Goal: Information Seeking & Learning: Check status

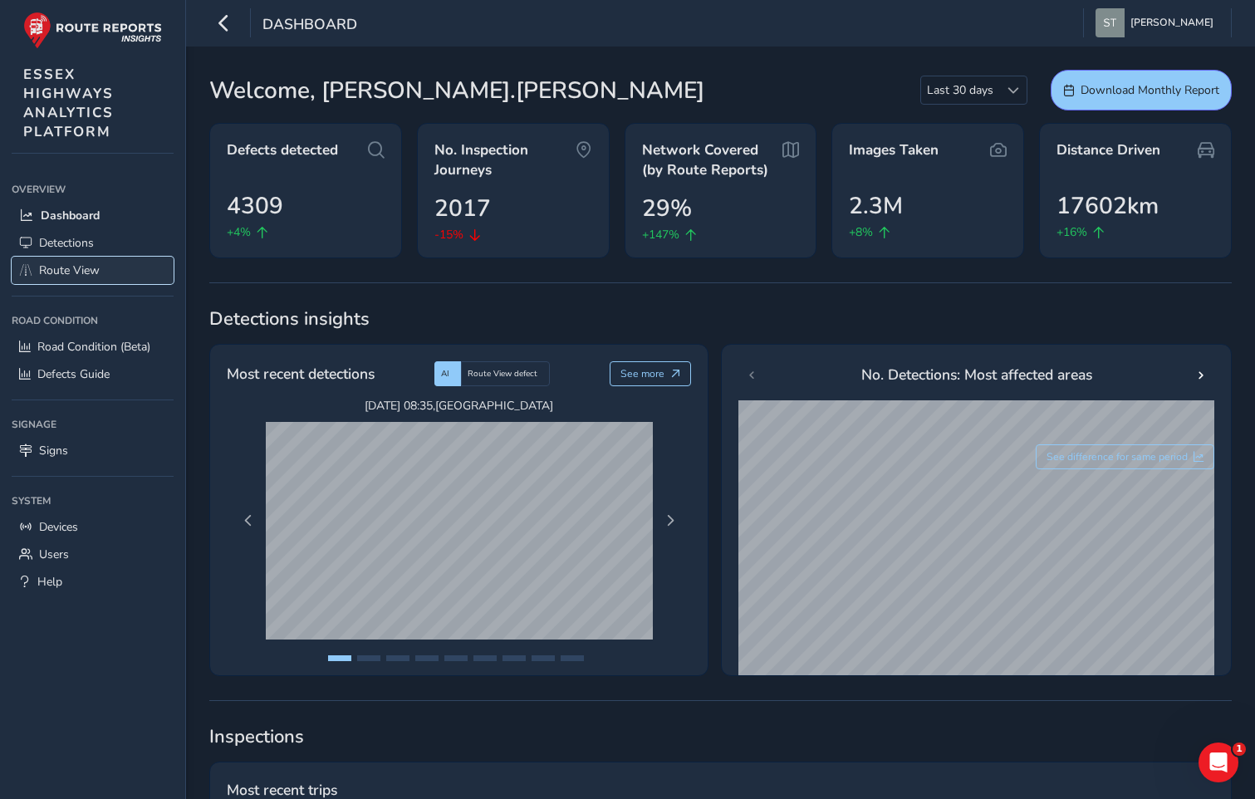
click at [61, 271] on span "Route View" at bounding box center [69, 270] width 61 height 16
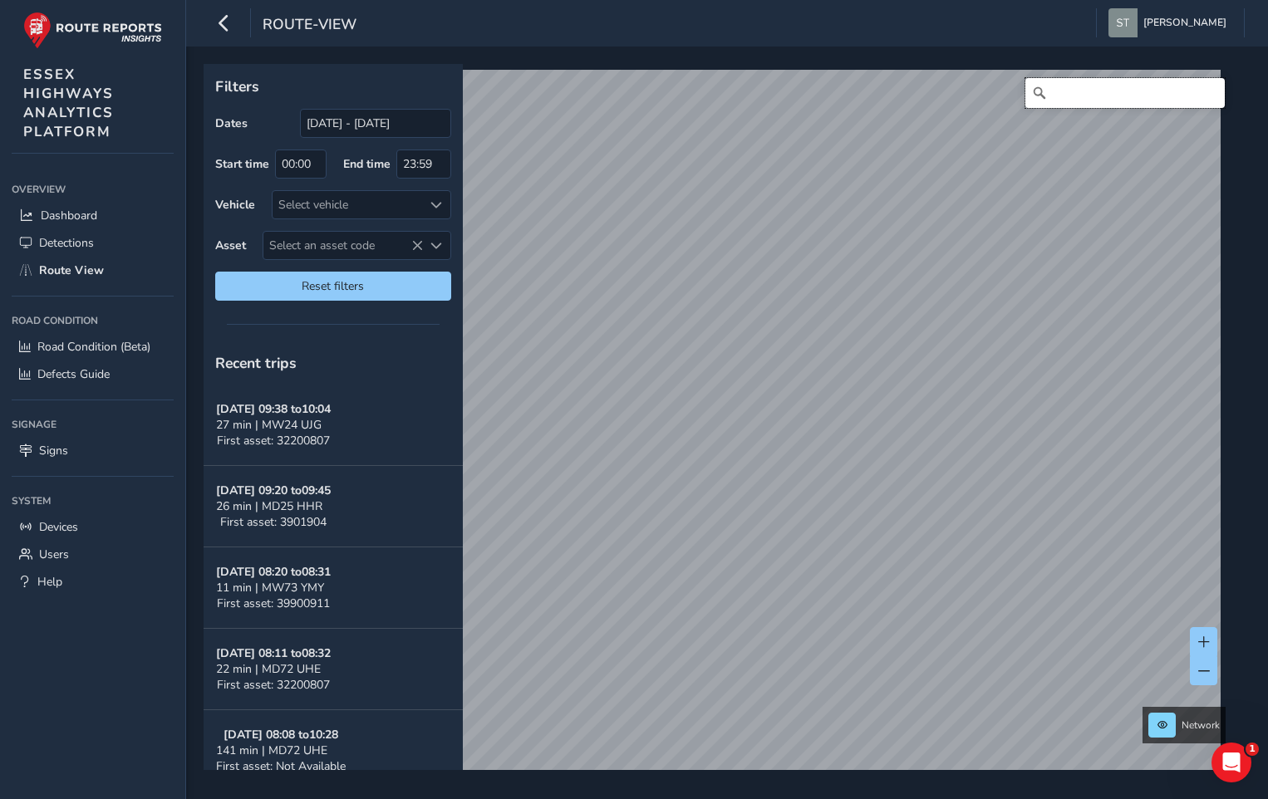
click at [1073, 87] on input "Search" at bounding box center [1124, 93] width 199 height 30
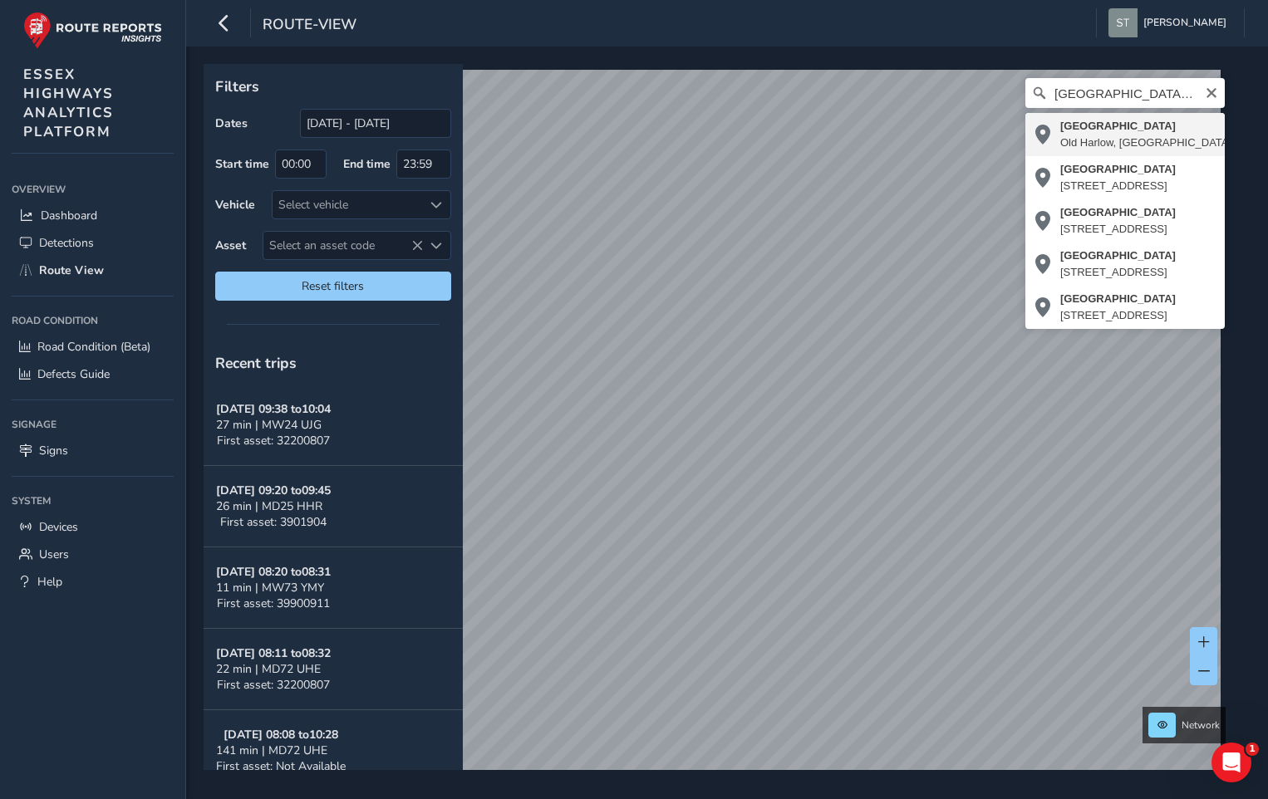
type input "[GEOGRAPHIC_DATA], [GEOGRAPHIC_DATA], [GEOGRAPHIC_DATA], [GEOGRAPHIC_DATA], [GE…"
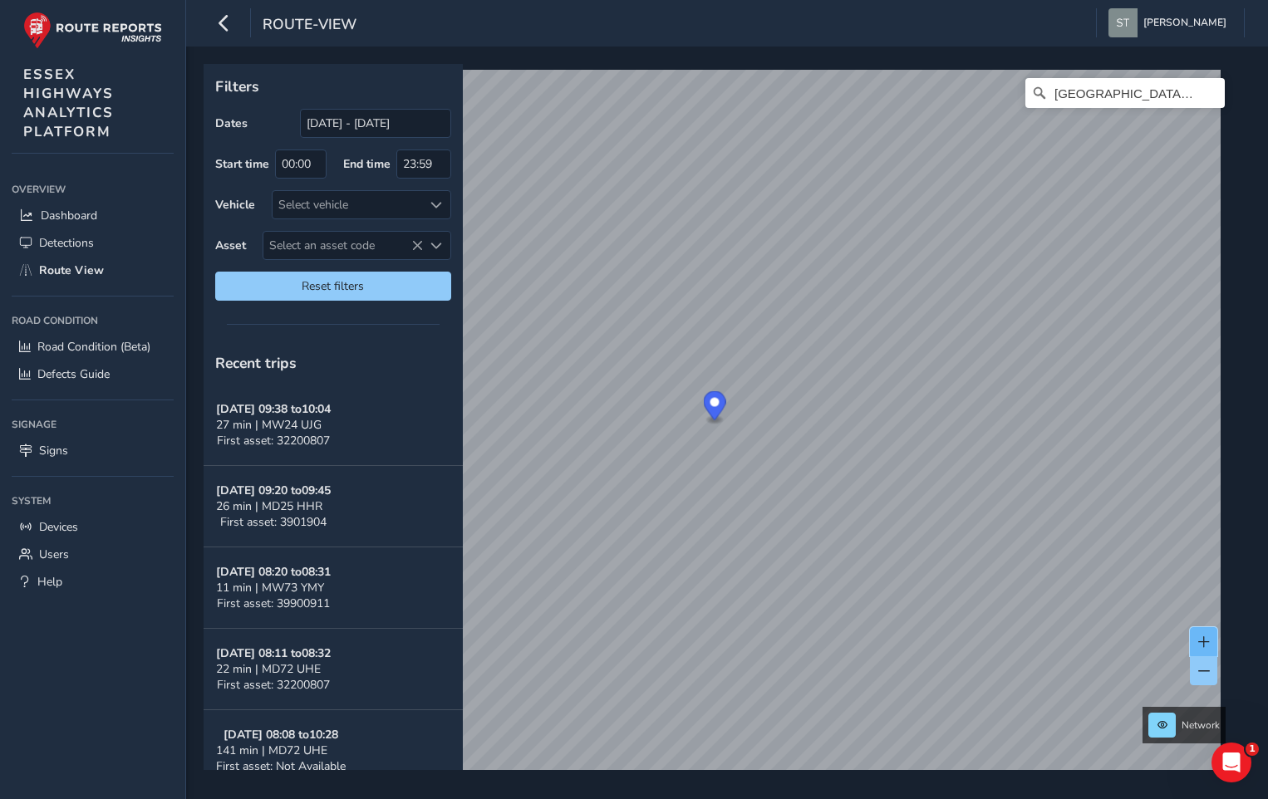
click at [1205, 645] on span at bounding box center [1204, 642] width 12 height 12
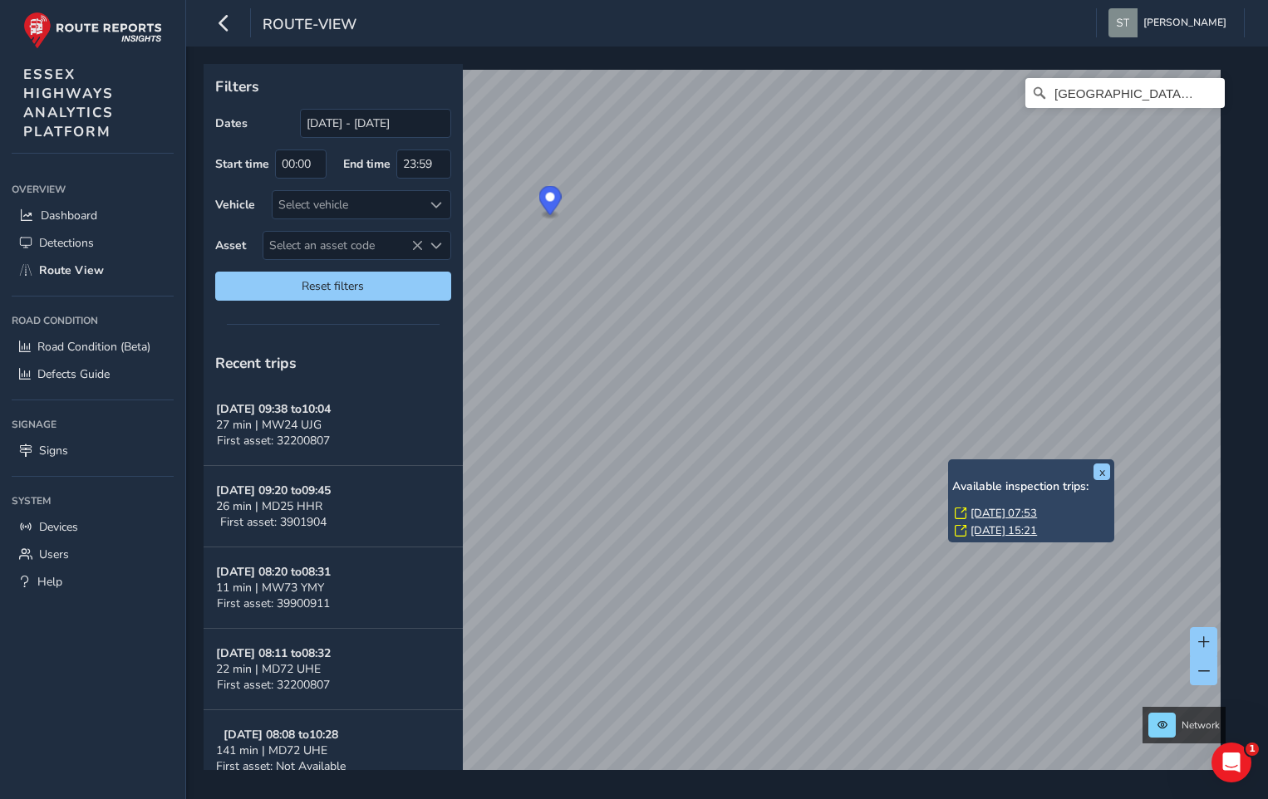
click at [978, 511] on link "[DATE] 07:53" at bounding box center [1003, 513] width 66 height 15
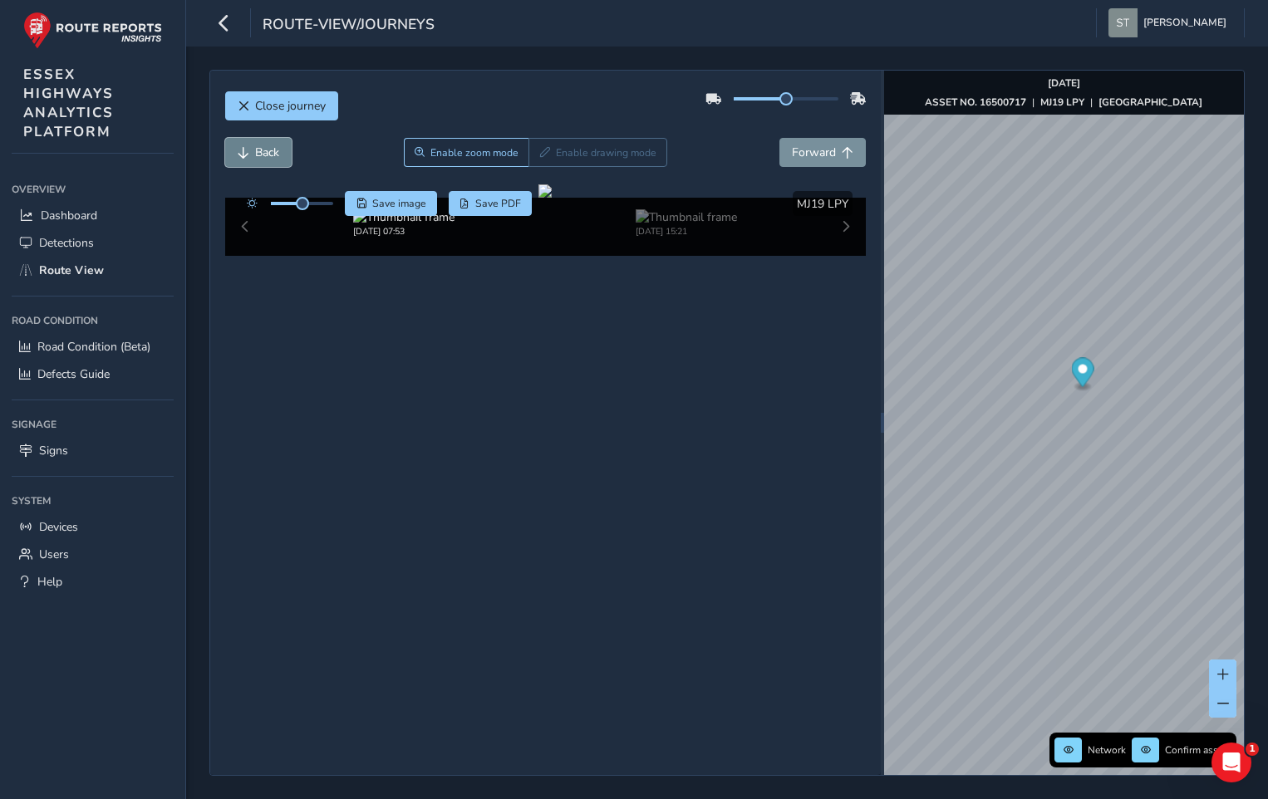
click at [272, 149] on span "Back" at bounding box center [267, 153] width 24 height 16
click at [253, 151] on button "Back" at bounding box center [258, 152] width 66 height 29
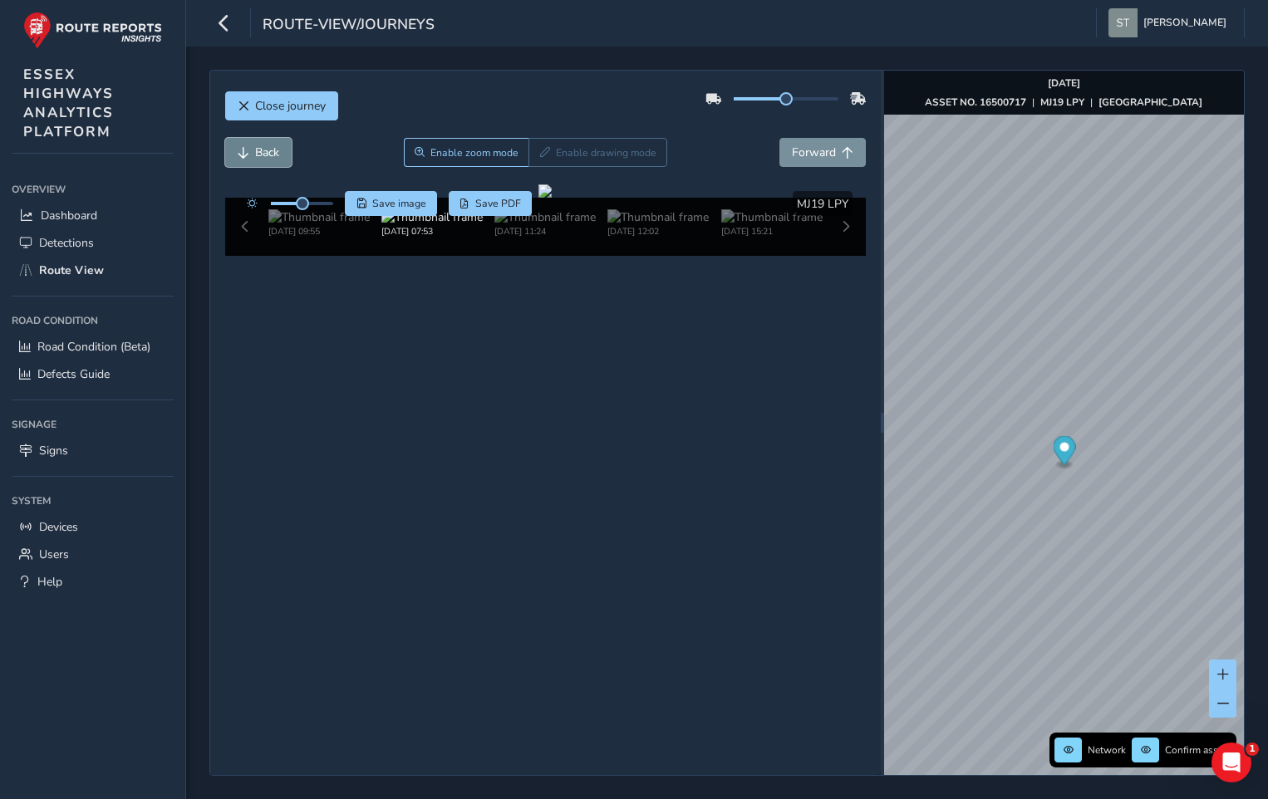
click at [253, 151] on button "Back" at bounding box center [258, 152] width 66 height 29
click at [269, 157] on span "Back" at bounding box center [267, 153] width 24 height 16
click at [813, 157] on span "Forward" at bounding box center [814, 153] width 44 height 16
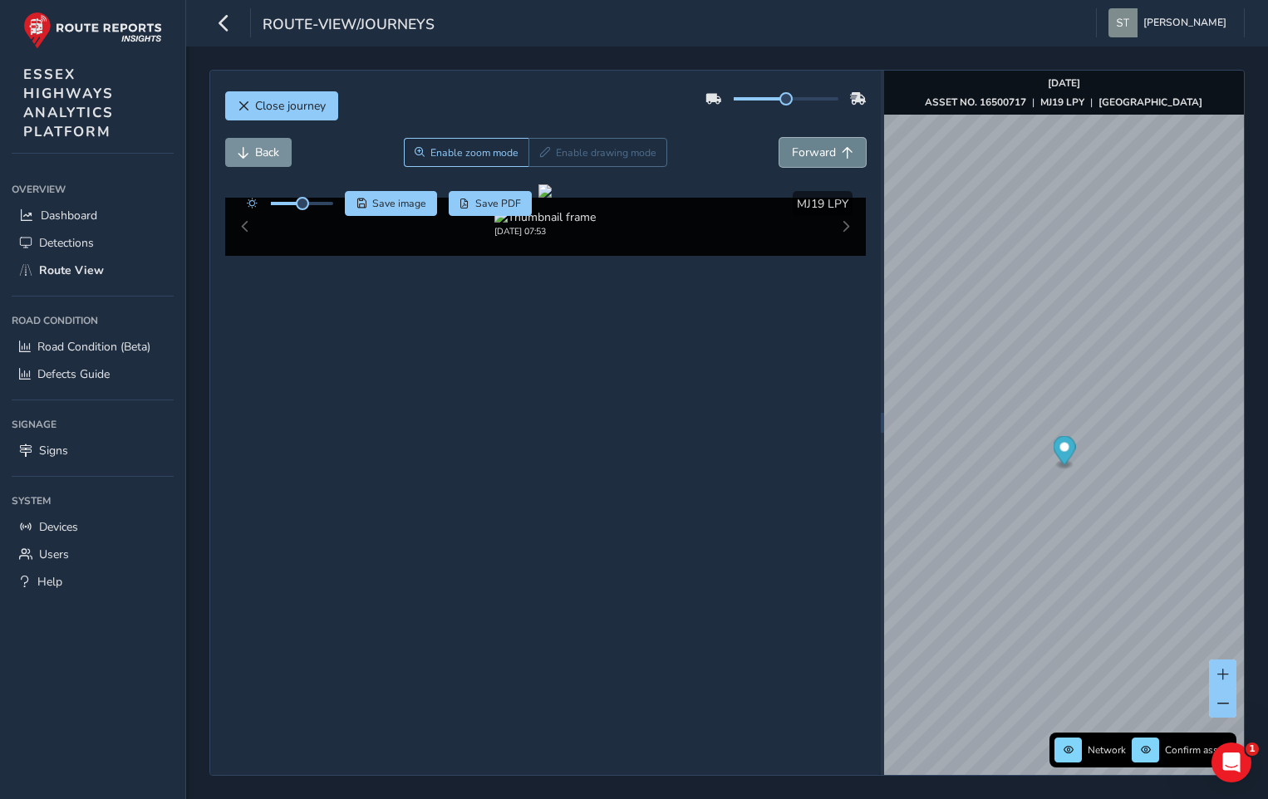
click at [813, 157] on span "Forward" at bounding box center [814, 153] width 44 height 16
click at [809, 150] on span "Forward" at bounding box center [814, 153] width 44 height 16
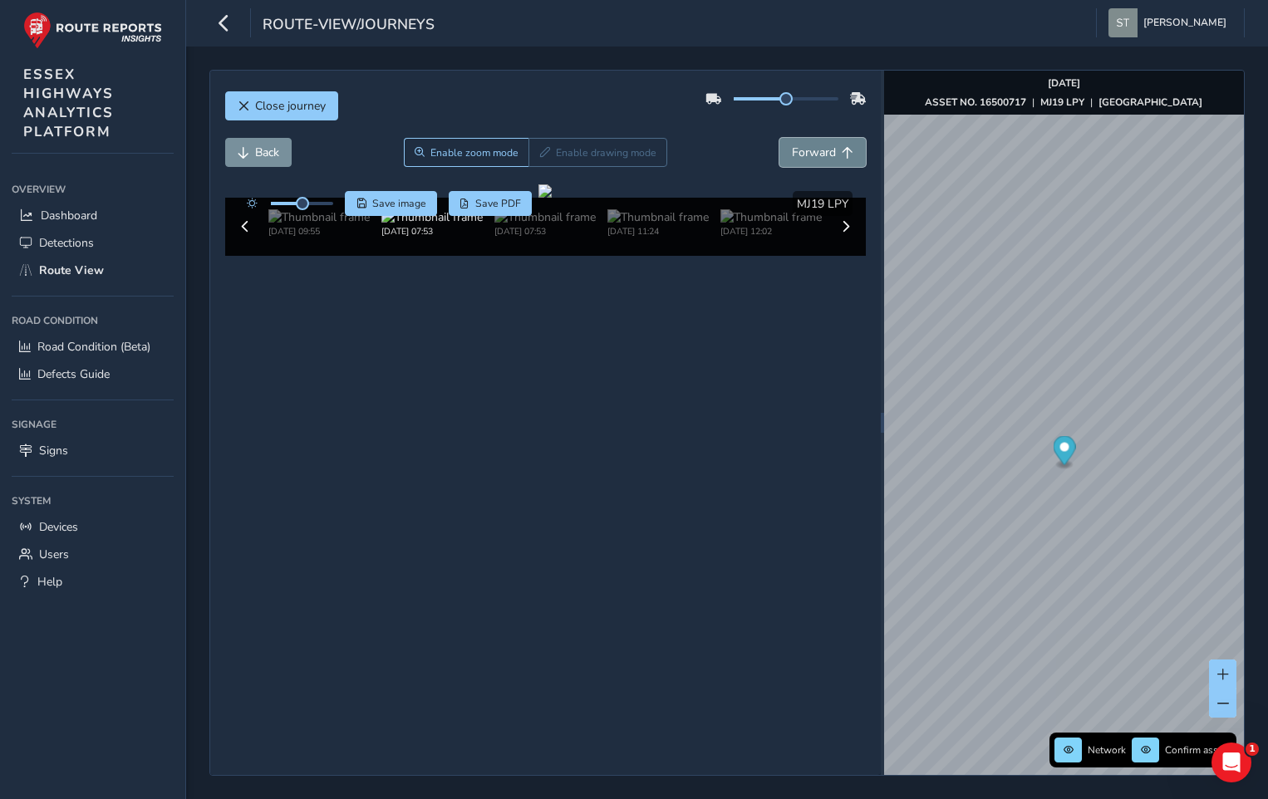
click at [809, 150] on span "Forward" at bounding box center [814, 153] width 44 height 16
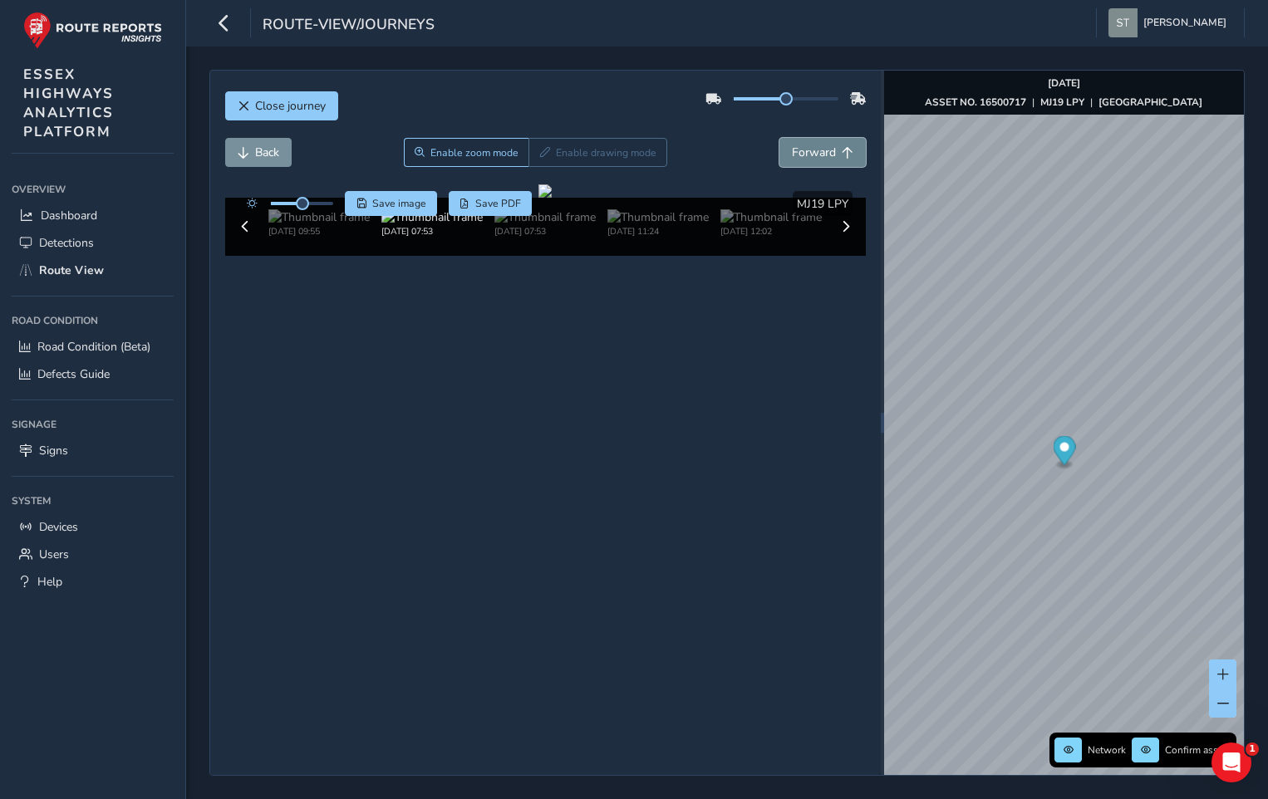
click at [809, 150] on span "Forward" at bounding box center [814, 153] width 44 height 16
click at [267, 158] on span "Back" at bounding box center [267, 153] width 24 height 16
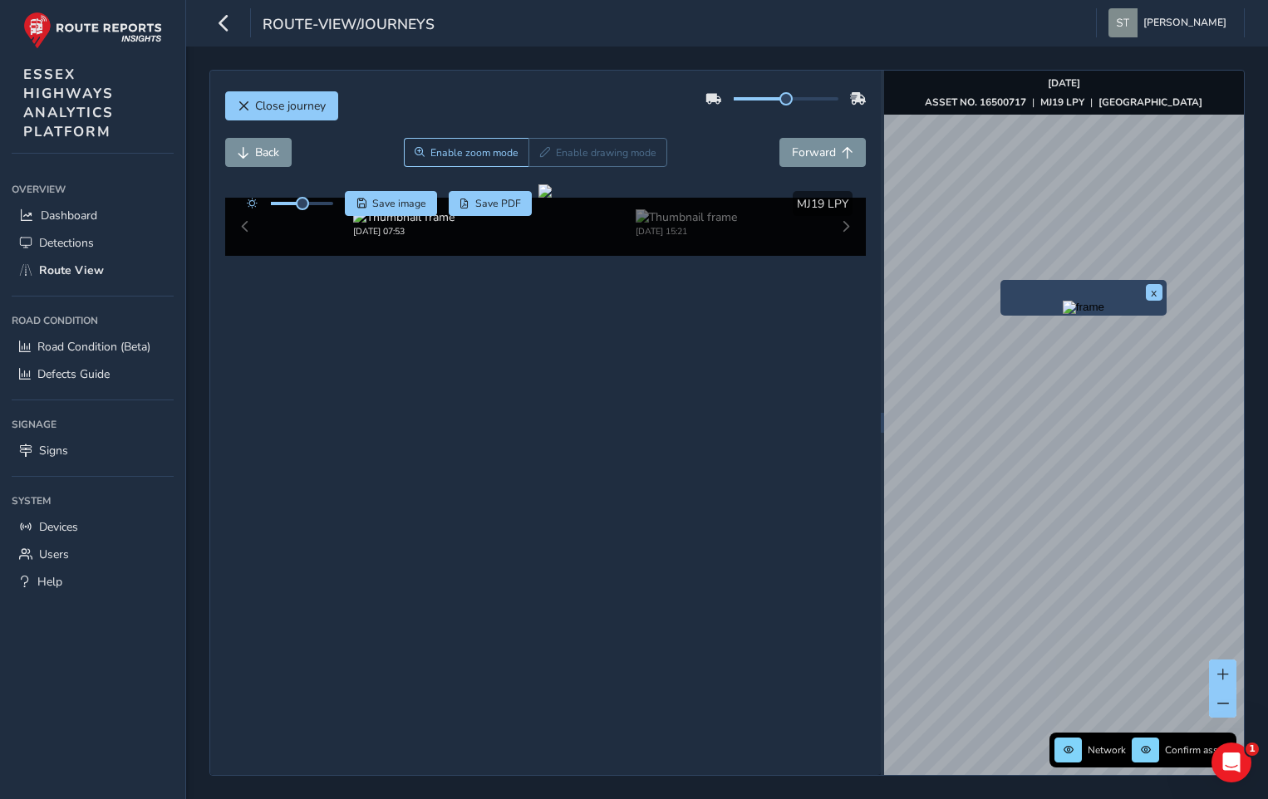
click at [1001, 281] on div "x" at bounding box center [1083, 298] width 166 height 36
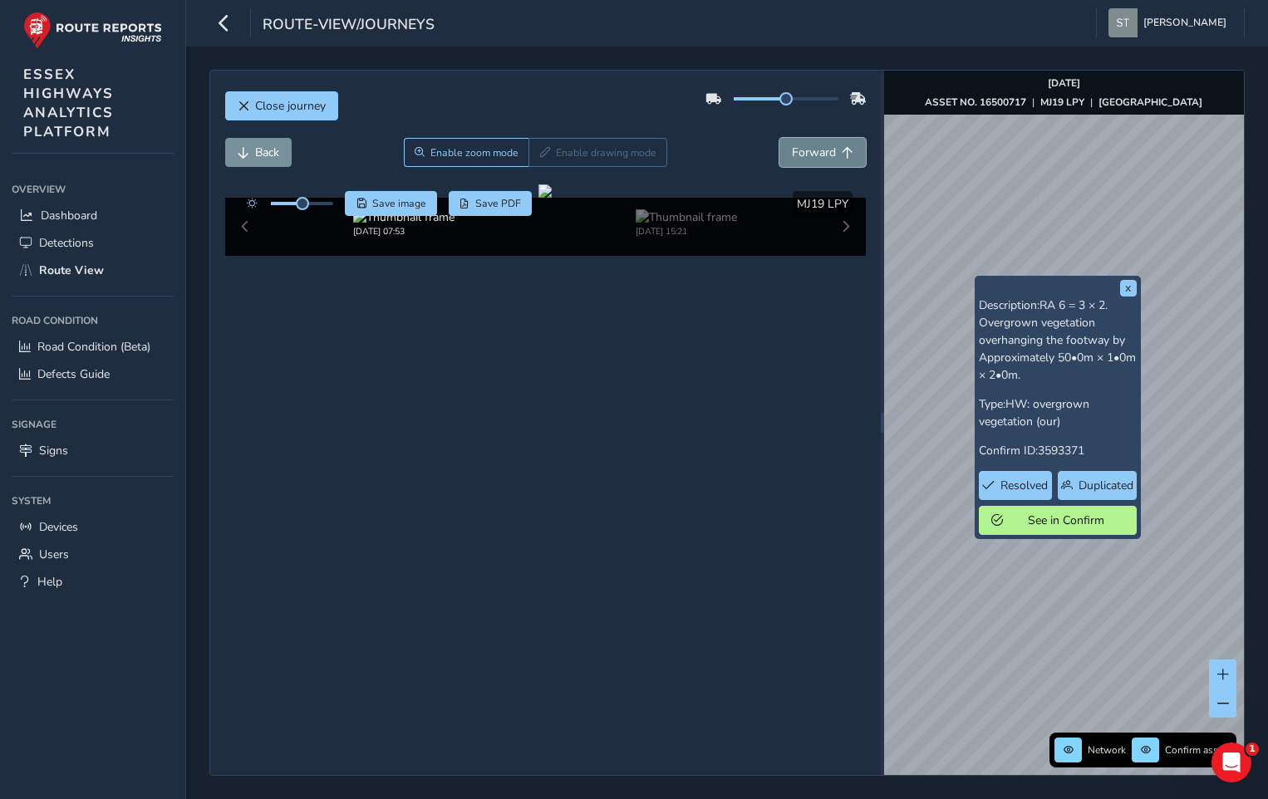
click at [805, 156] on span "Forward" at bounding box center [814, 153] width 44 height 16
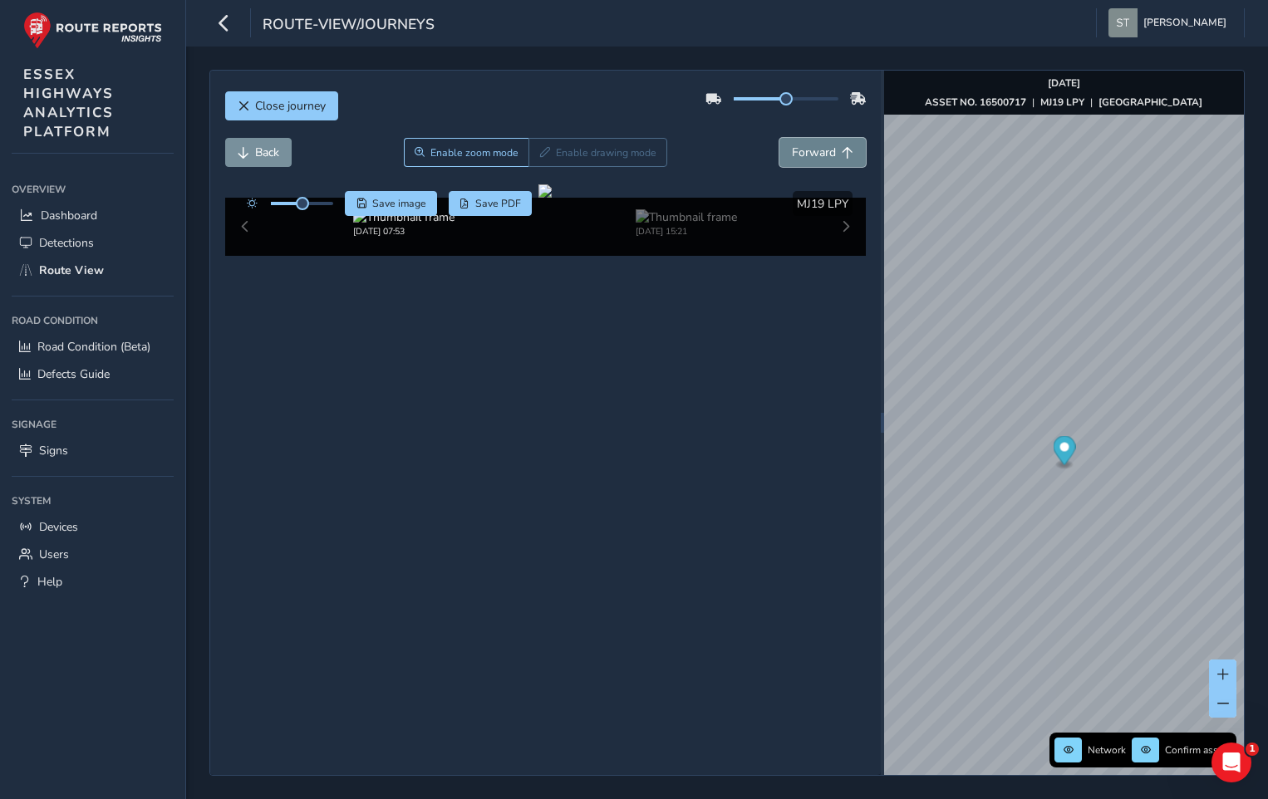
click at [812, 155] on span "Forward" at bounding box center [814, 153] width 44 height 16
click at [812, 157] on span "Forward" at bounding box center [814, 153] width 44 height 16
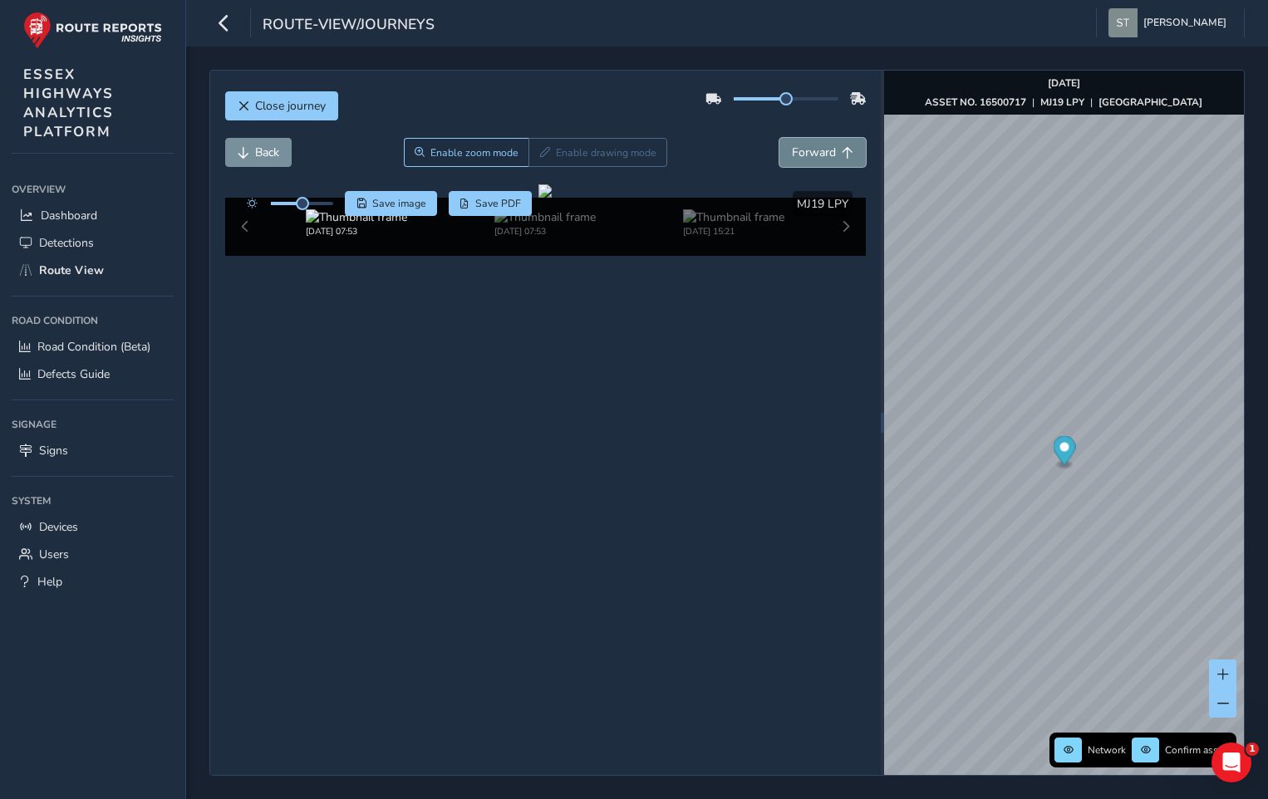
click at [812, 157] on span "Forward" at bounding box center [814, 153] width 44 height 16
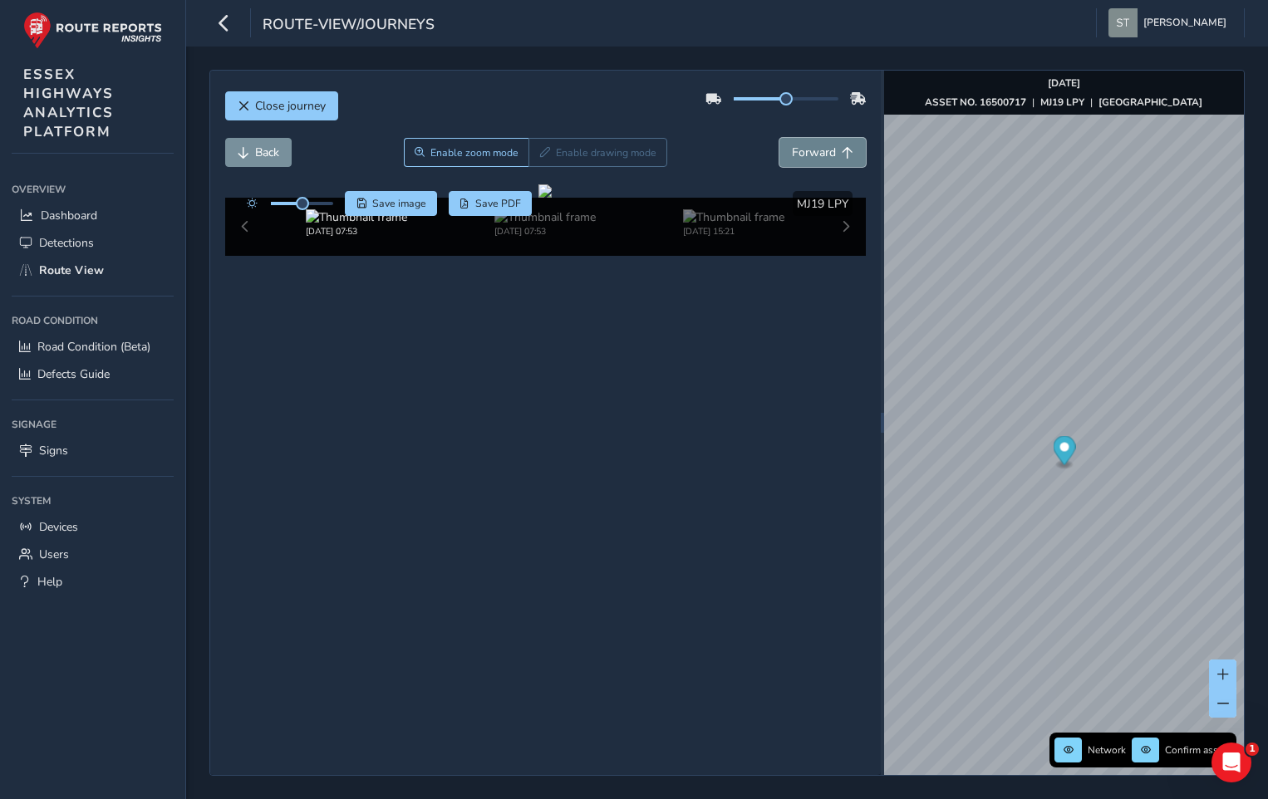
click at [812, 157] on span "Forward" at bounding box center [814, 153] width 44 height 16
drag, startPoint x: 524, startPoint y: 374, endPoint x: 639, endPoint y: 372, distance: 114.6
click at [552, 198] on div at bounding box center [544, 190] width 13 height 13
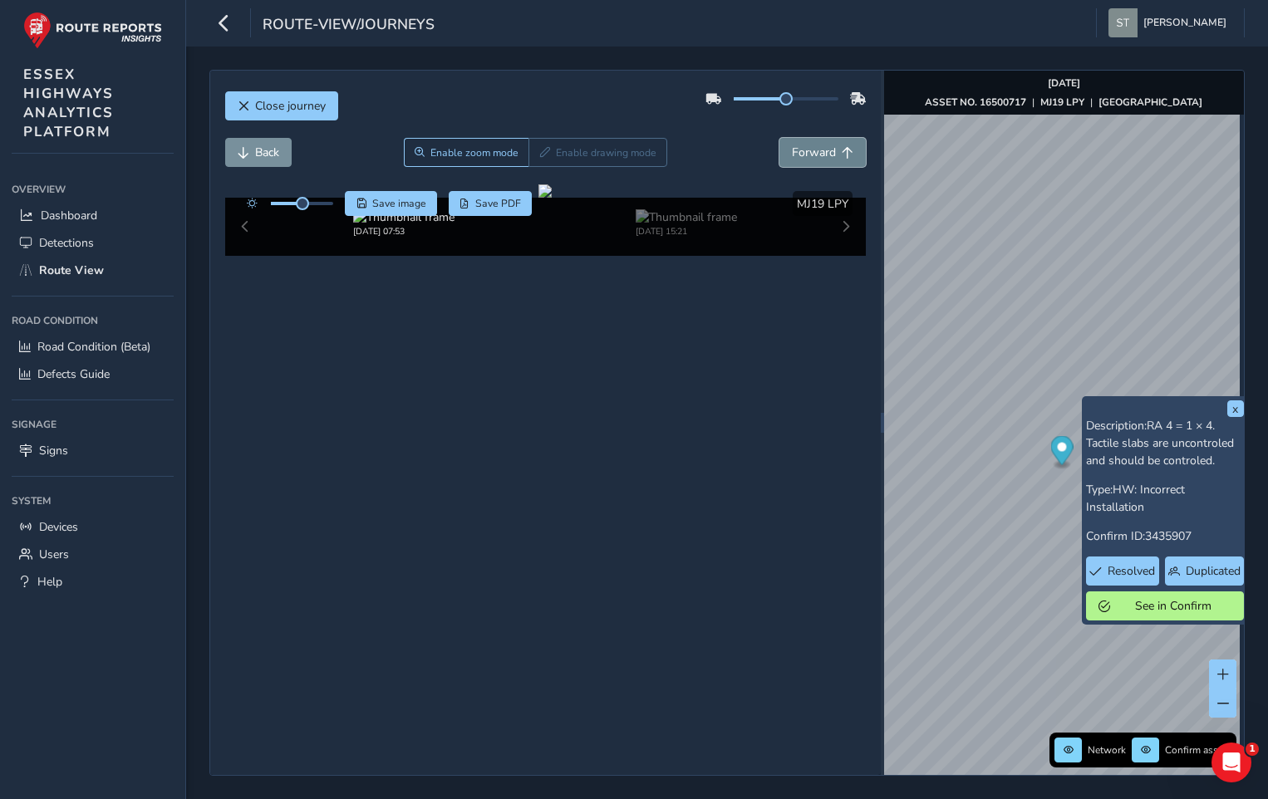
click at [822, 152] on span "Forward" at bounding box center [814, 153] width 44 height 16
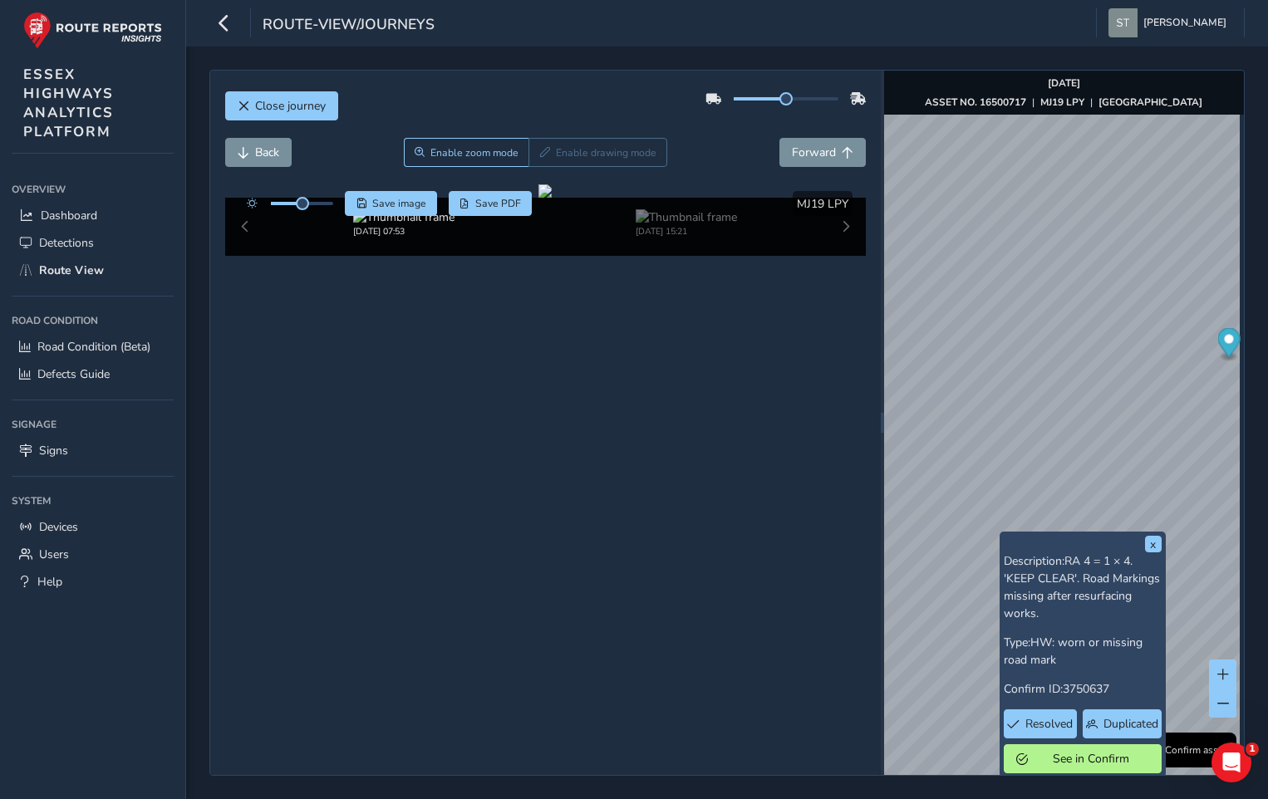
click at [1243, 451] on div "Close journey Back Enable zoom mode Enable drawing mode Forward Click and Drag …" at bounding box center [726, 423] width 1035 height 706
